Goal: Task Accomplishment & Management: Manage account settings

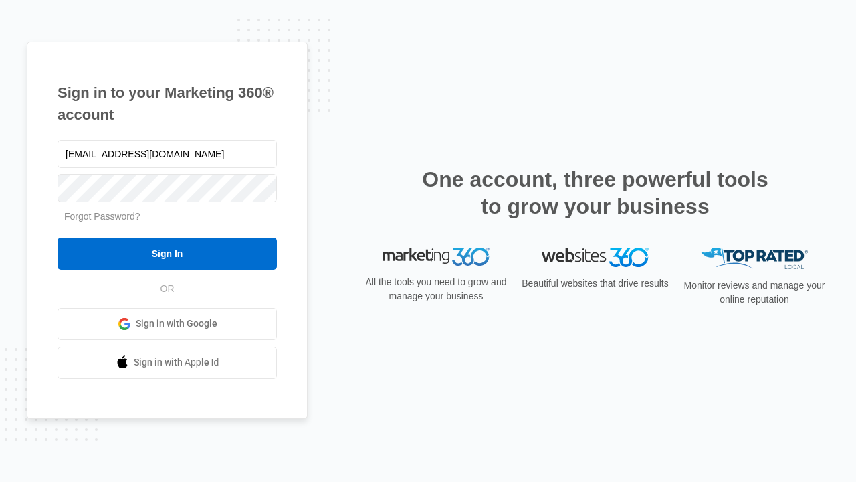
type input "[EMAIL_ADDRESS][DOMAIN_NAME]"
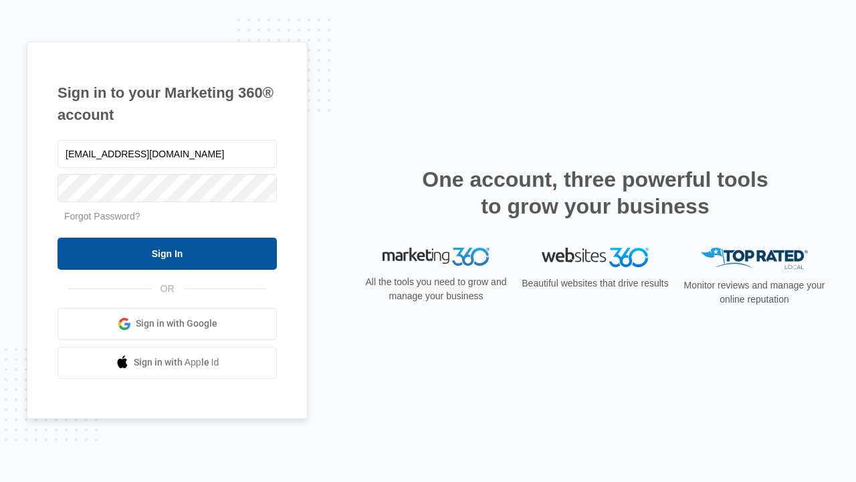
click at [167, 253] on input "Sign In" at bounding box center [167, 253] width 219 height 32
